Goal: Transaction & Acquisition: Purchase product/service

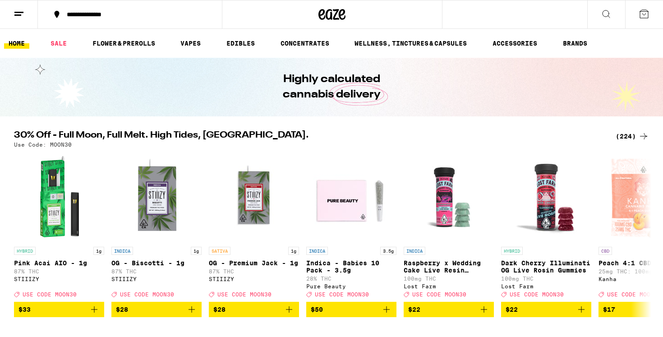
click at [637, 136] on div "(224)" at bounding box center [632, 136] width 33 height 11
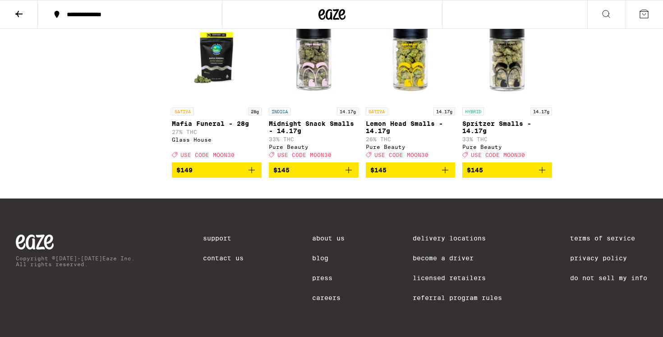
scroll to position [7696, 0]
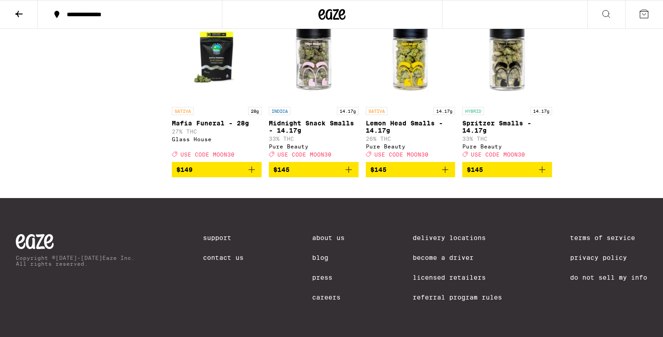
click at [645, 15] on span "1" at bounding box center [644, 14] width 3 height 5
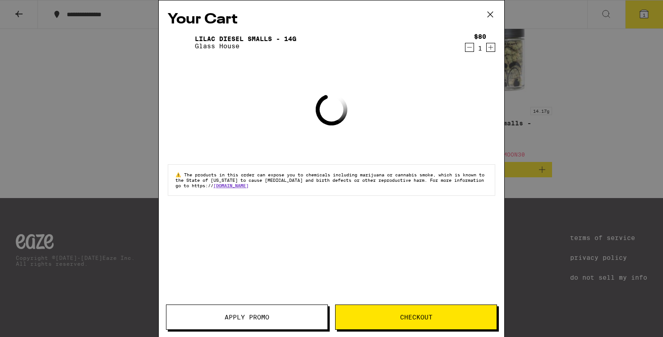
click at [233, 307] on button "Apply Promo" at bounding box center [247, 317] width 162 height 25
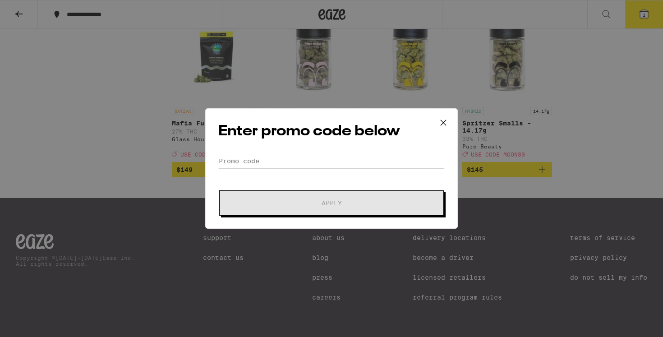
click at [338, 162] on input "Promo Code" at bounding box center [331, 161] width 227 height 14
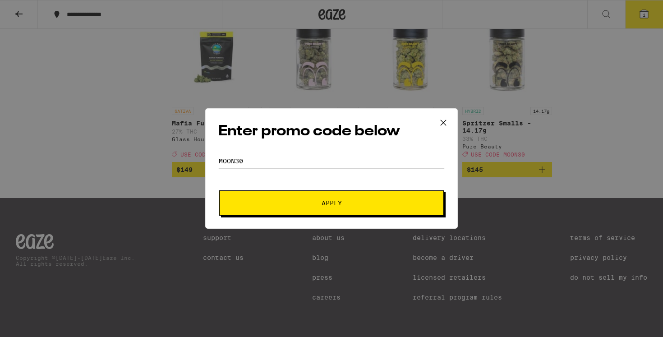
type input "moon30"
click at [330, 208] on button "Apply" at bounding box center [331, 202] width 225 height 25
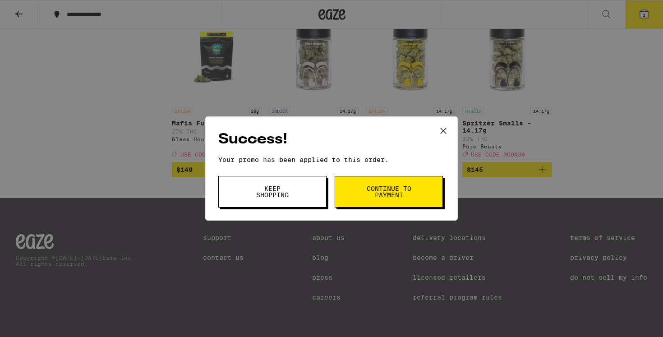
click at [410, 205] on button "Continue to payment" at bounding box center [389, 192] width 108 height 32
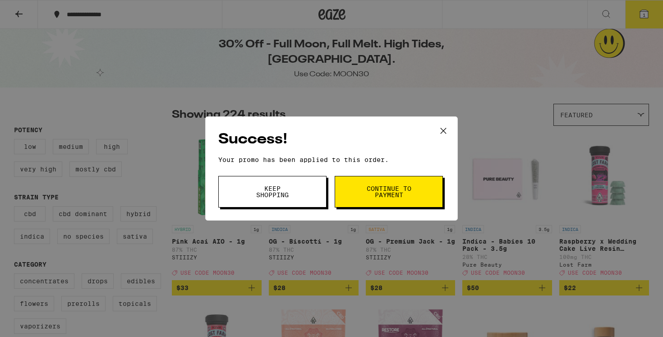
click at [442, 135] on icon at bounding box center [444, 131] width 14 height 14
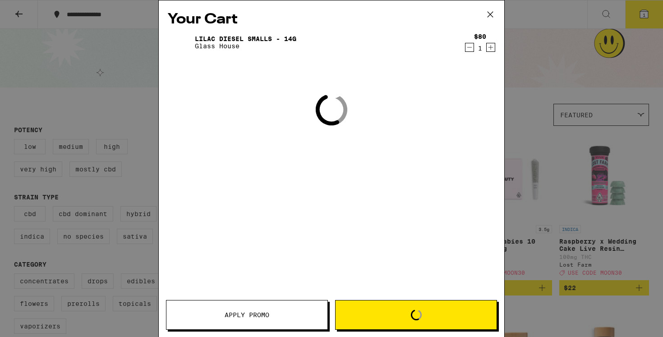
scroll to position [7696, 0]
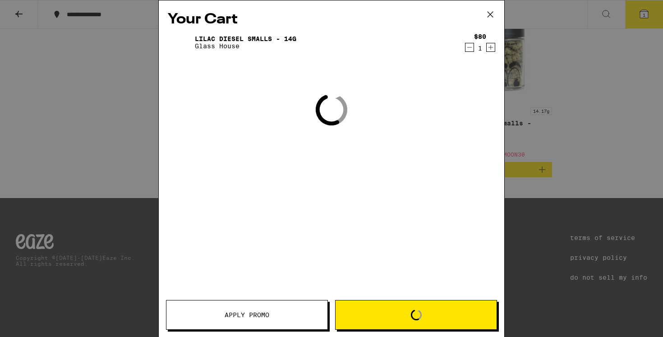
click at [445, 131] on div "Your Cart Lilac Diesel Smalls - 14g Glass House $80 1 Loading" at bounding box center [332, 155] width 346 height 310
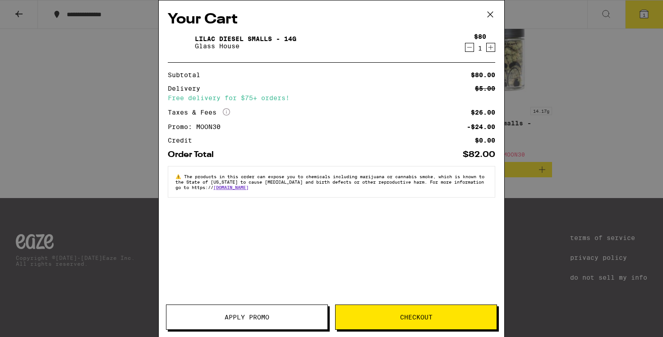
click at [492, 15] on icon at bounding box center [491, 15] width 14 height 14
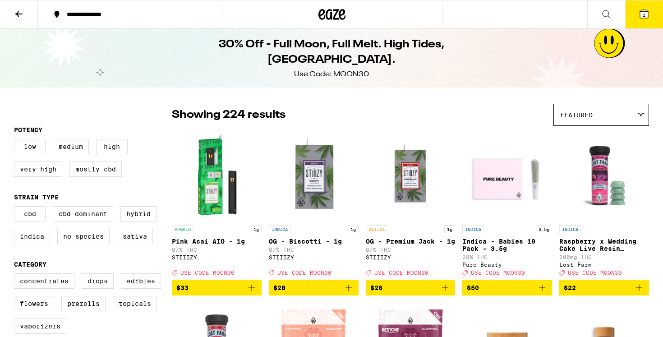
click at [334, 14] on icon at bounding box center [332, 14] width 27 height 16
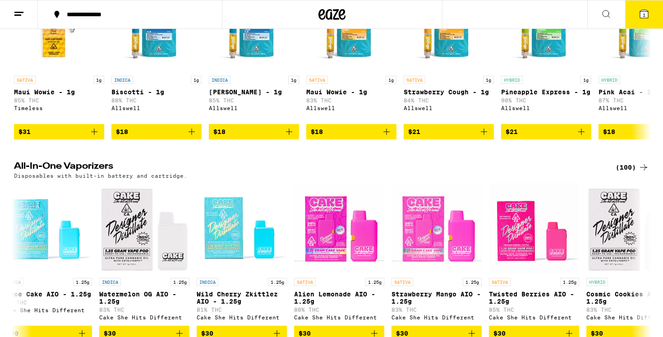
scroll to position [1692, 0]
